Goal: Transaction & Acquisition: Book appointment/travel/reservation

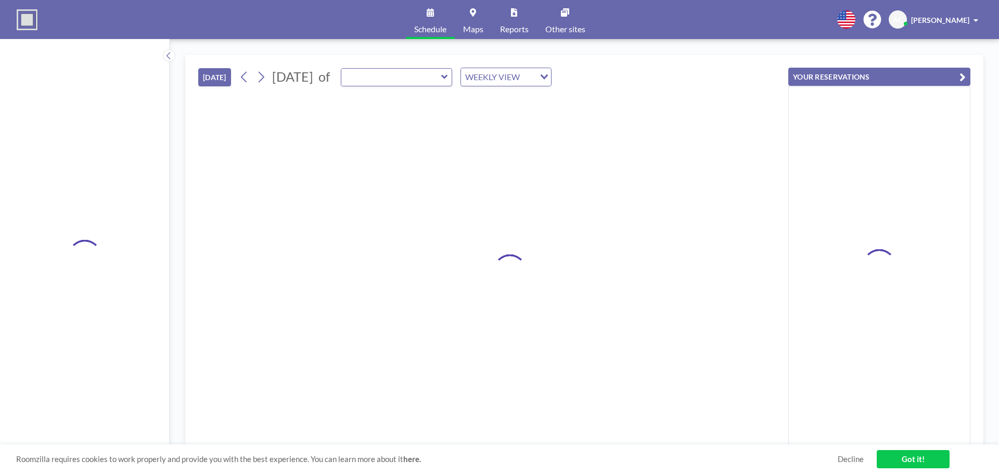
type input "Mill Conference Room"
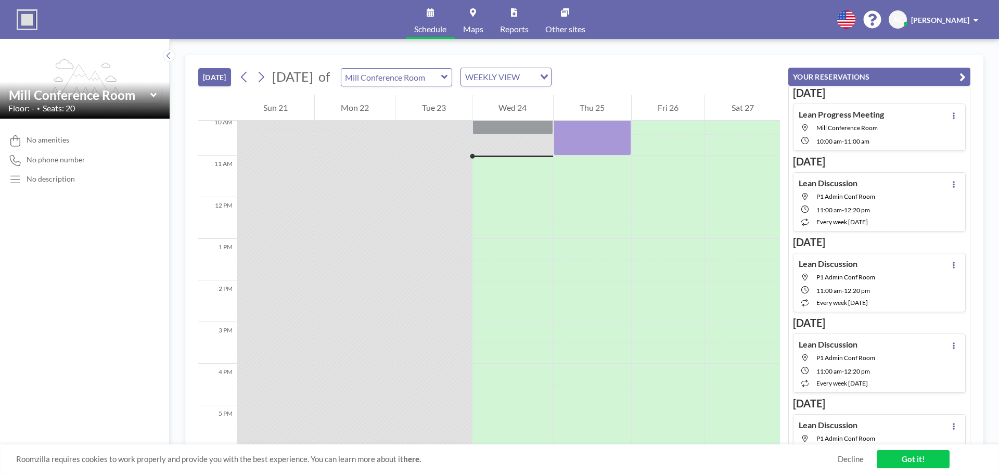
scroll to position [437, 0]
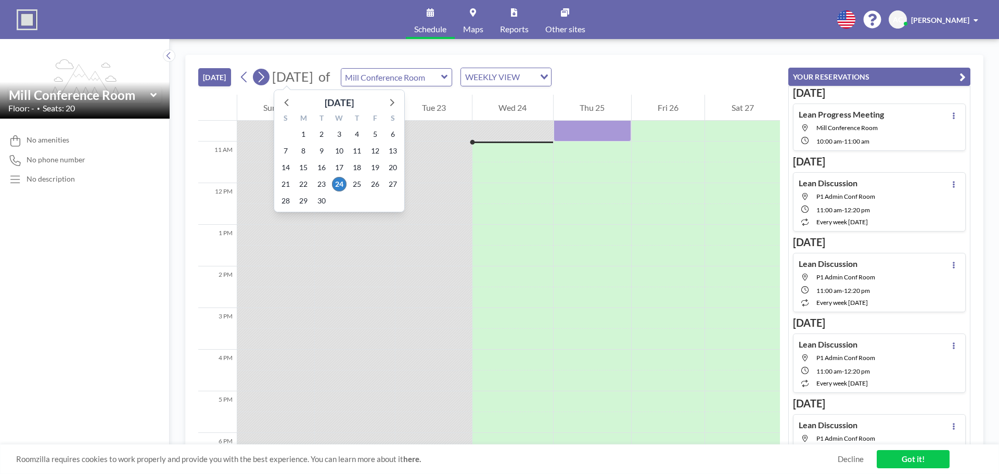
click at [264, 78] on icon at bounding box center [261, 77] width 10 height 16
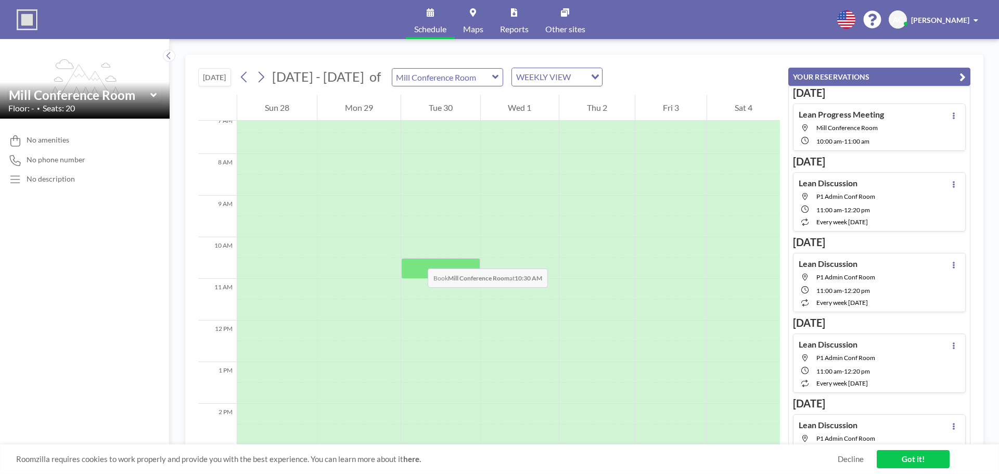
scroll to position [312, 0]
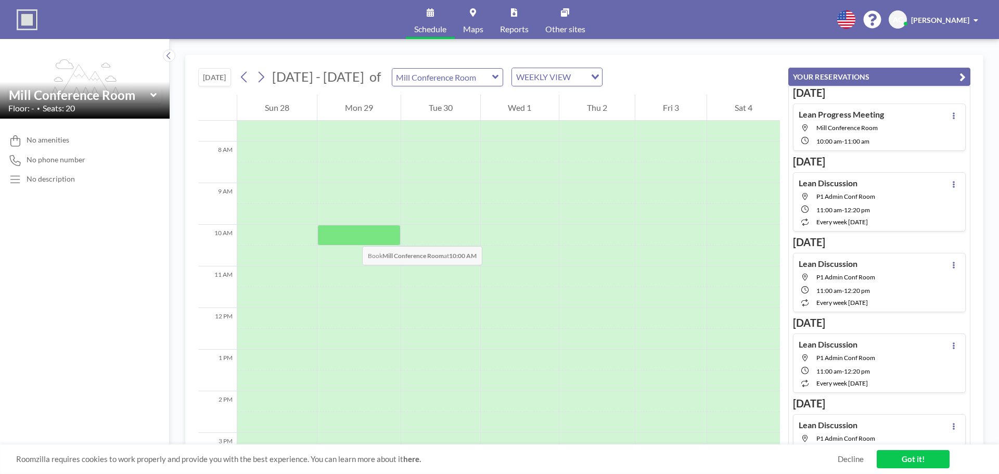
click at [352, 236] on div at bounding box center [358, 235] width 83 height 21
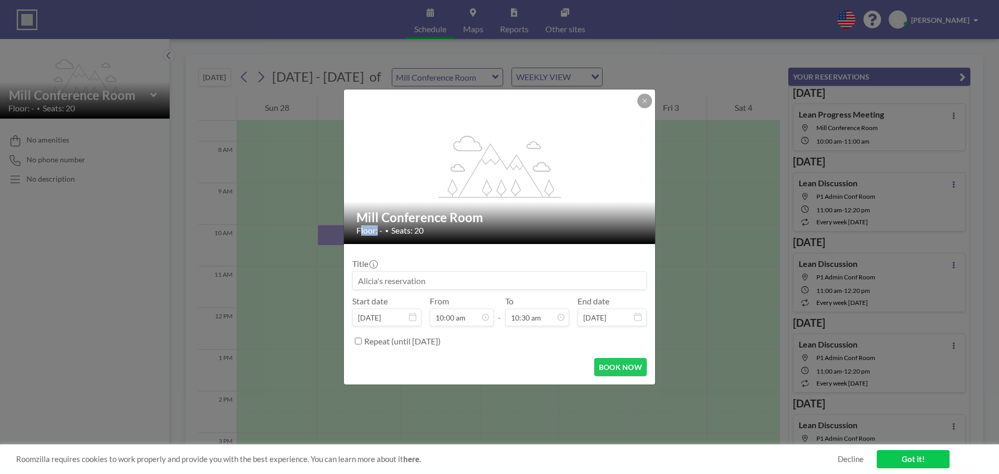
click at [352, 236] on div "Mill Conference Room Floor: - • Seats: 20" at bounding box center [500, 222] width 312 height 43
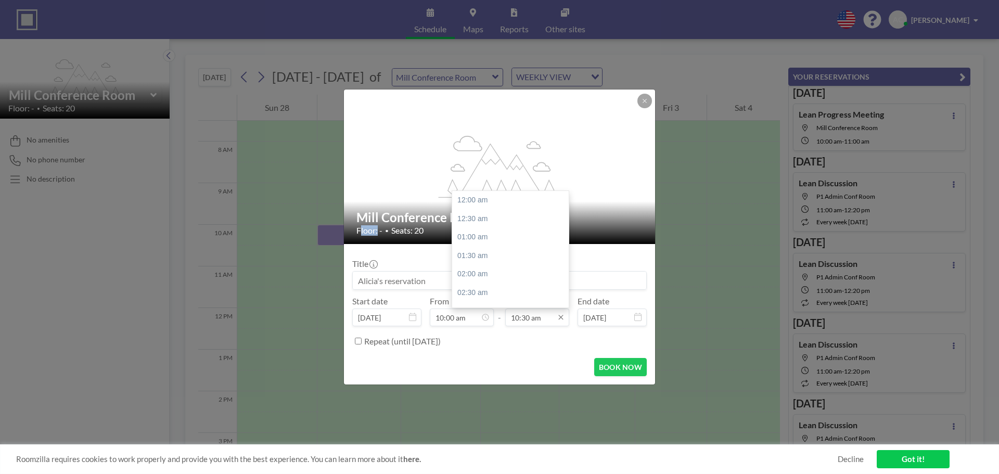
scroll to position [389, 0]
click at [537, 318] on input "10:30 am" at bounding box center [537, 317] width 64 height 18
click at [481, 241] on div "11:30 am" at bounding box center [513, 237] width 122 height 19
type input "11:30 am"
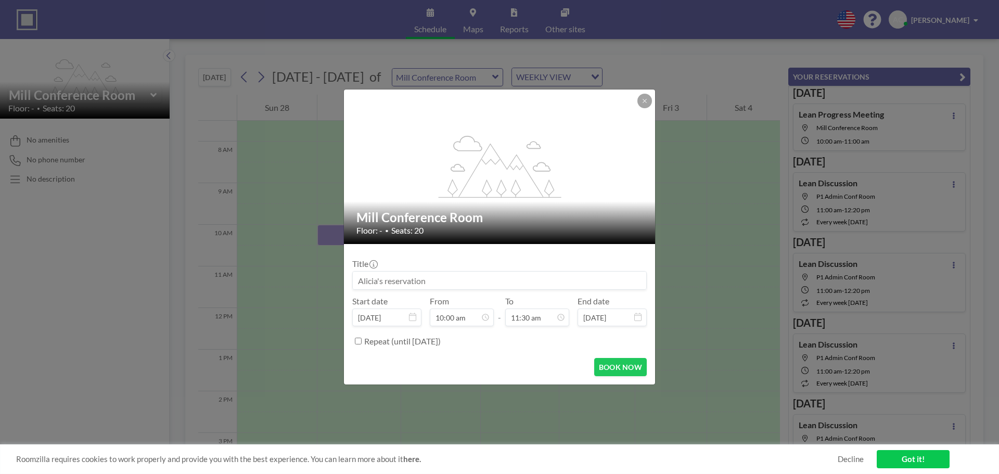
scroll to position [426, 0]
click at [424, 278] on input at bounding box center [499, 281] width 293 height 18
click at [608, 365] on button "BOOK NOW" at bounding box center [620, 367] width 53 height 18
type input "IPC PJT"
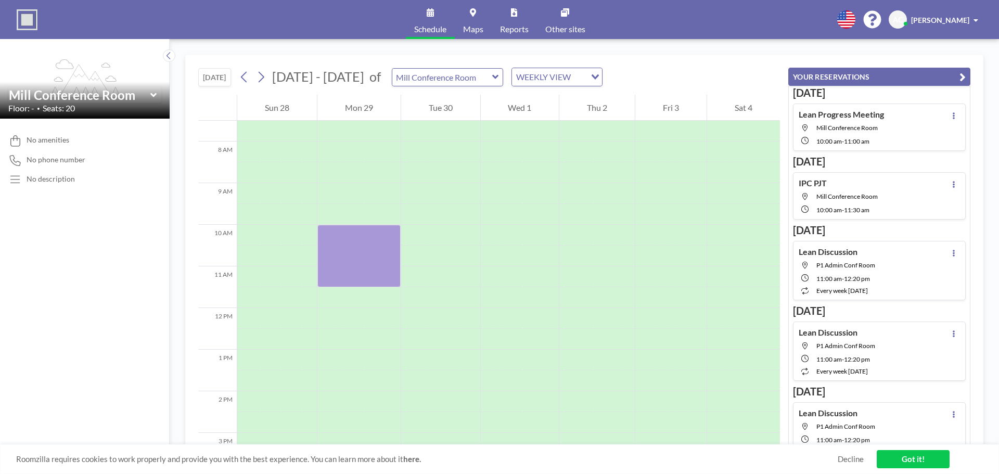
scroll to position [416, 0]
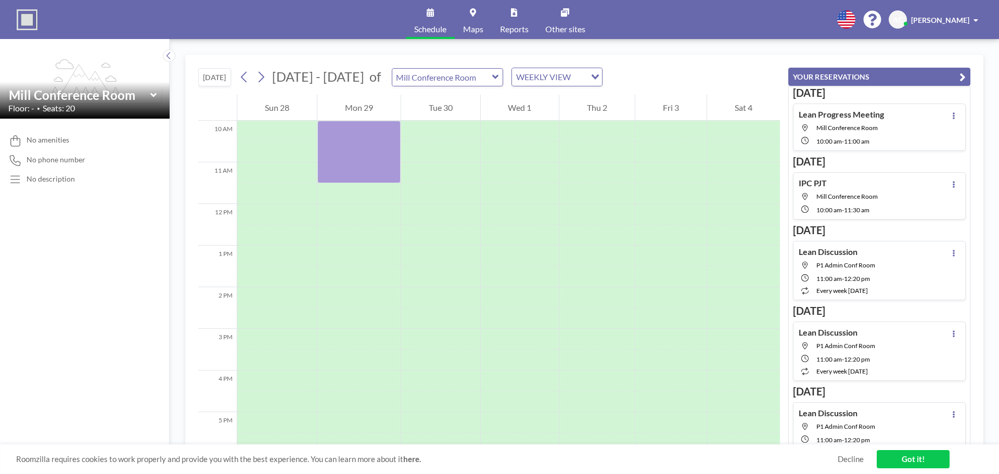
drag, startPoint x: 685, startPoint y: 61, endPoint x: 674, endPoint y: 62, distance: 10.4
click at [685, 61] on div "[DATE] [DATE] - [DATE] of Mill Conference Room WEEKLY VIEW Loading..." at bounding box center [489, 75] width 582 height 40
